Goal: Navigation & Orientation: Understand site structure

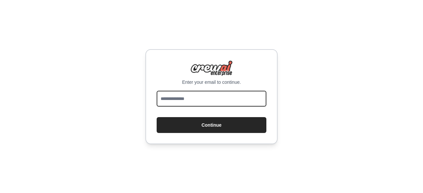
click at [174, 94] on input "email" at bounding box center [212, 99] width 110 height 16
type input "**********"
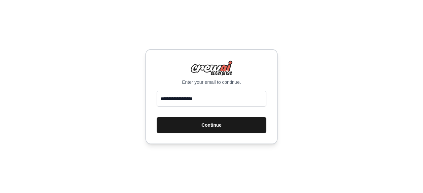
click at [217, 128] on button "Continue" at bounding box center [212, 125] width 110 height 16
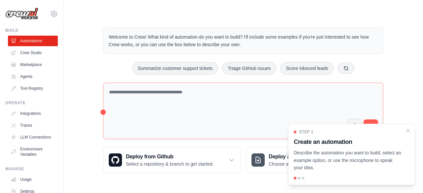
click at [298, 176] on div "Step 1 Create an automation Describe the automation you want to build, select a…" at bounding box center [351, 155] width 127 height 62
click at [299, 179] on div at bounding box center [299, 178] width 3 height 3
click at [305, 178] on div at bounding box center [352, 178] width 116 height 3
click at [351, 157] on p "Describe the automation you want to build, select an example option, or use the…" at bounding box center [348, 160] width 108 height 22
click at [299, 176] on div "Step 1 Create an automation Describe the automation you want to build, select a…" at bounding box center [351, 155] width 127 height 62
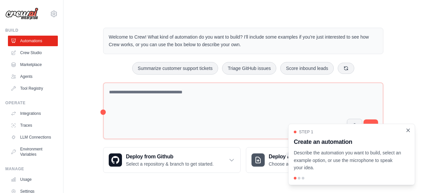
click at [409, 131] on icon "Close walkthrough" at bounding box center [408, 131] width 6 height 6
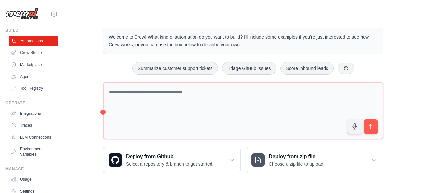
click at [32, 43] on link "Automations" at bounding box center [34, 41] width 50 height 11
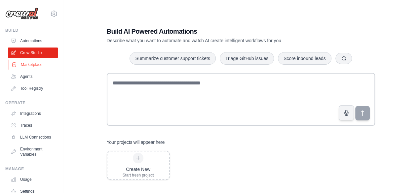
click at [27, 63] on link "Marketplace" at bounding box center [34, 65] width 50 height 11
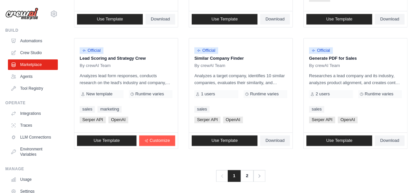
scroll to position [436, 0]
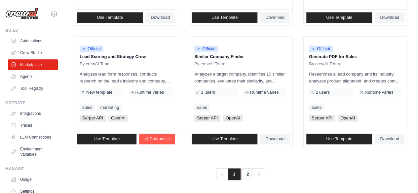
click at [247, 169] on link "2" at bounding box center [247, 175] width 13 height 12
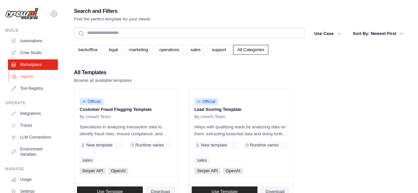
click at [29, 80] on link "Agents" at bounding box center [34, 76] width 50 height 11
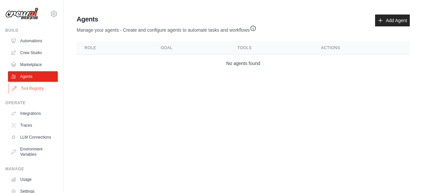
click at [30, 88] on link "Tool Registry" at bounding box center [34, 88] width 50 height 11
